Goal: Information Seeking & Learning: Learn about a topic

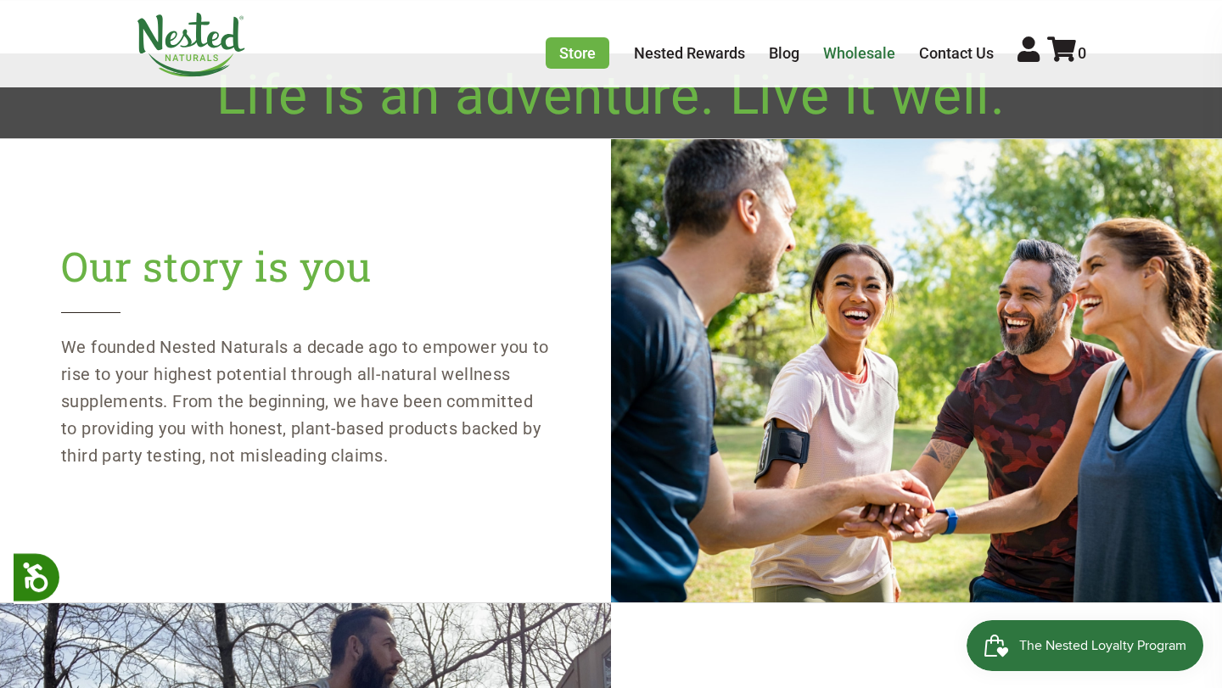
click at [856, 55] on link "Wholesale" at bounding box center [859, 53] width 72 height 18
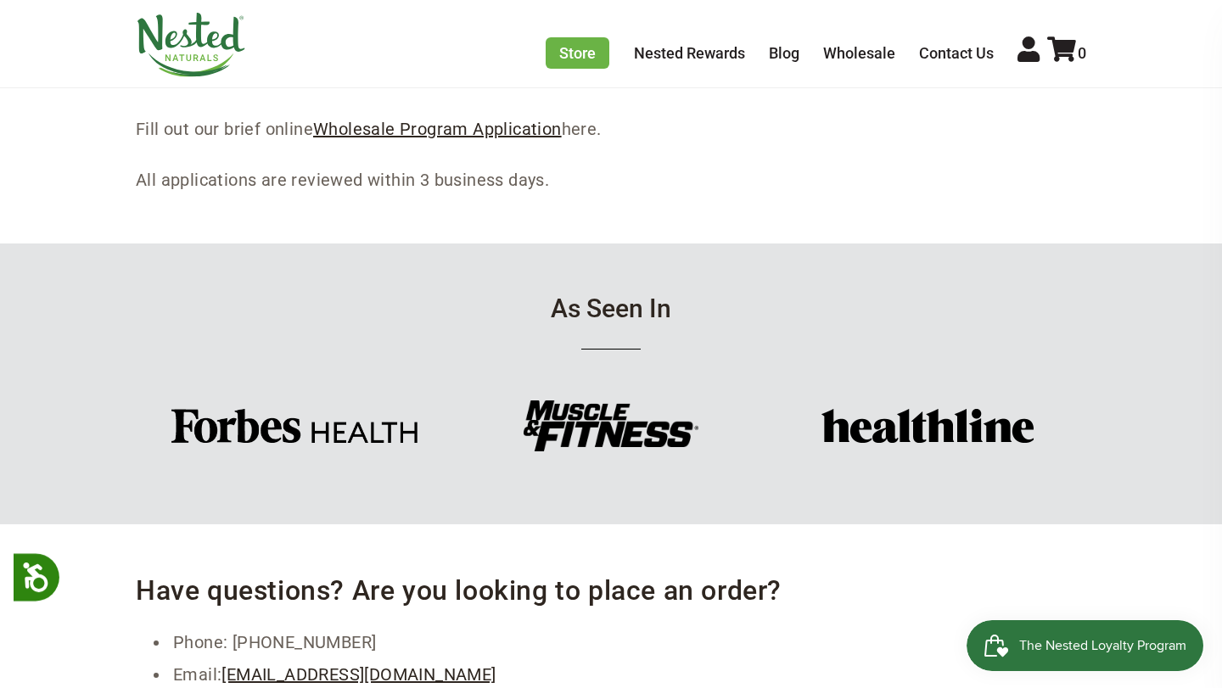
scroll to position [636, 0]
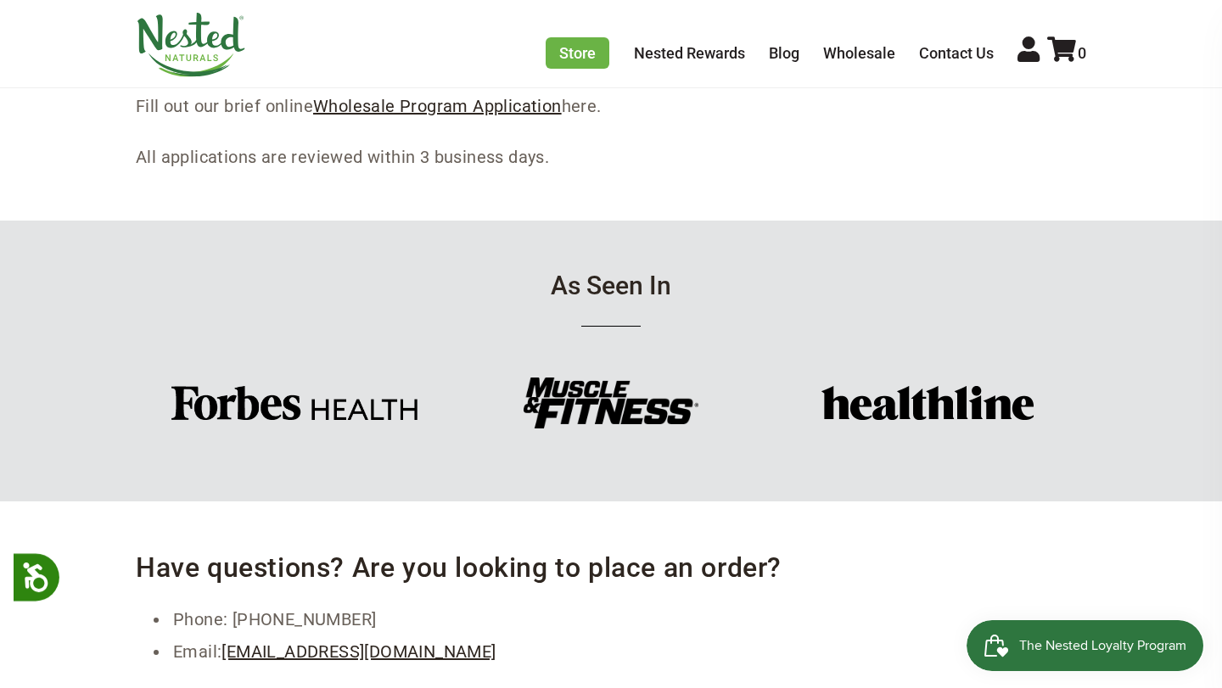
click at [404, 412] on img at bounding box center [294, 403] width 246 height 34
click at [950, 402] on img at bounding box center [927, 403] width 212 height 34
